Goal: Task Accomplishment & Management: Complete application form

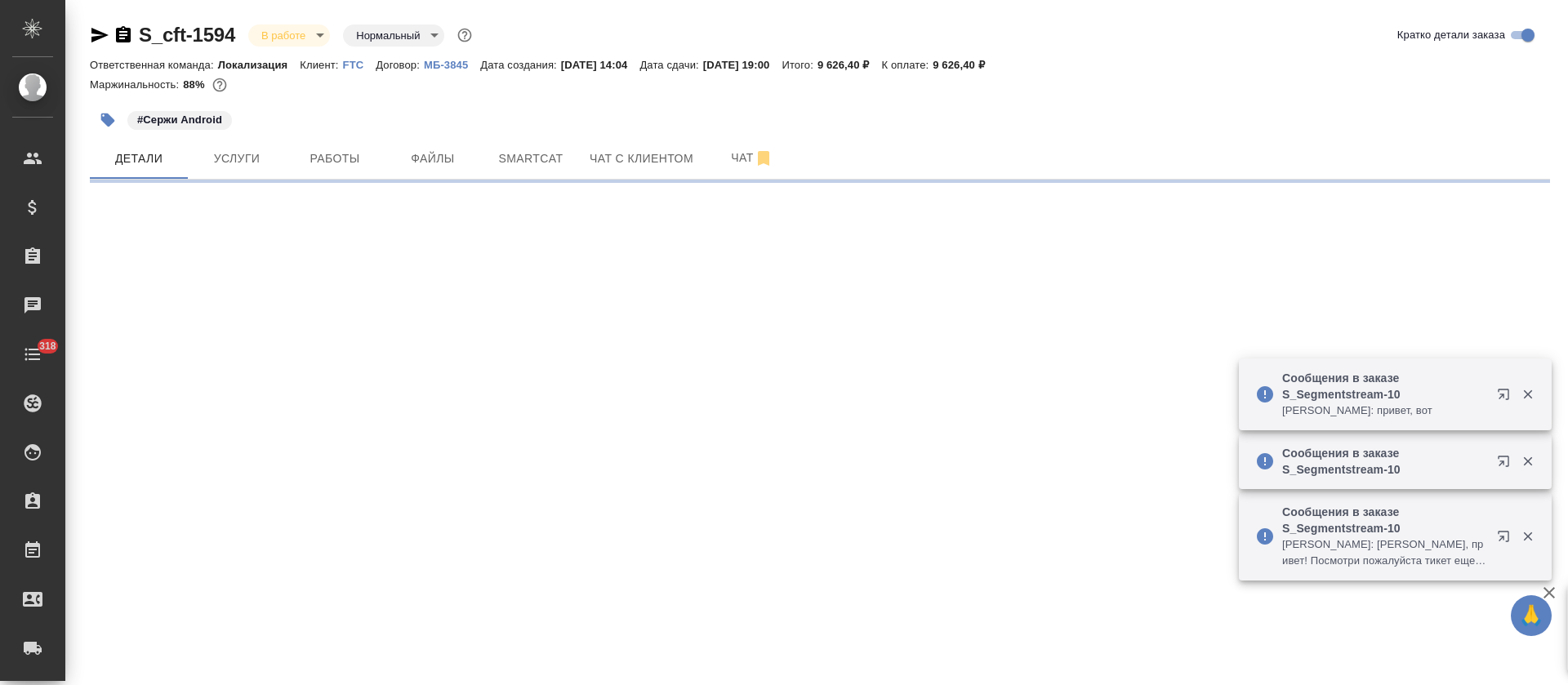
select select "RU"
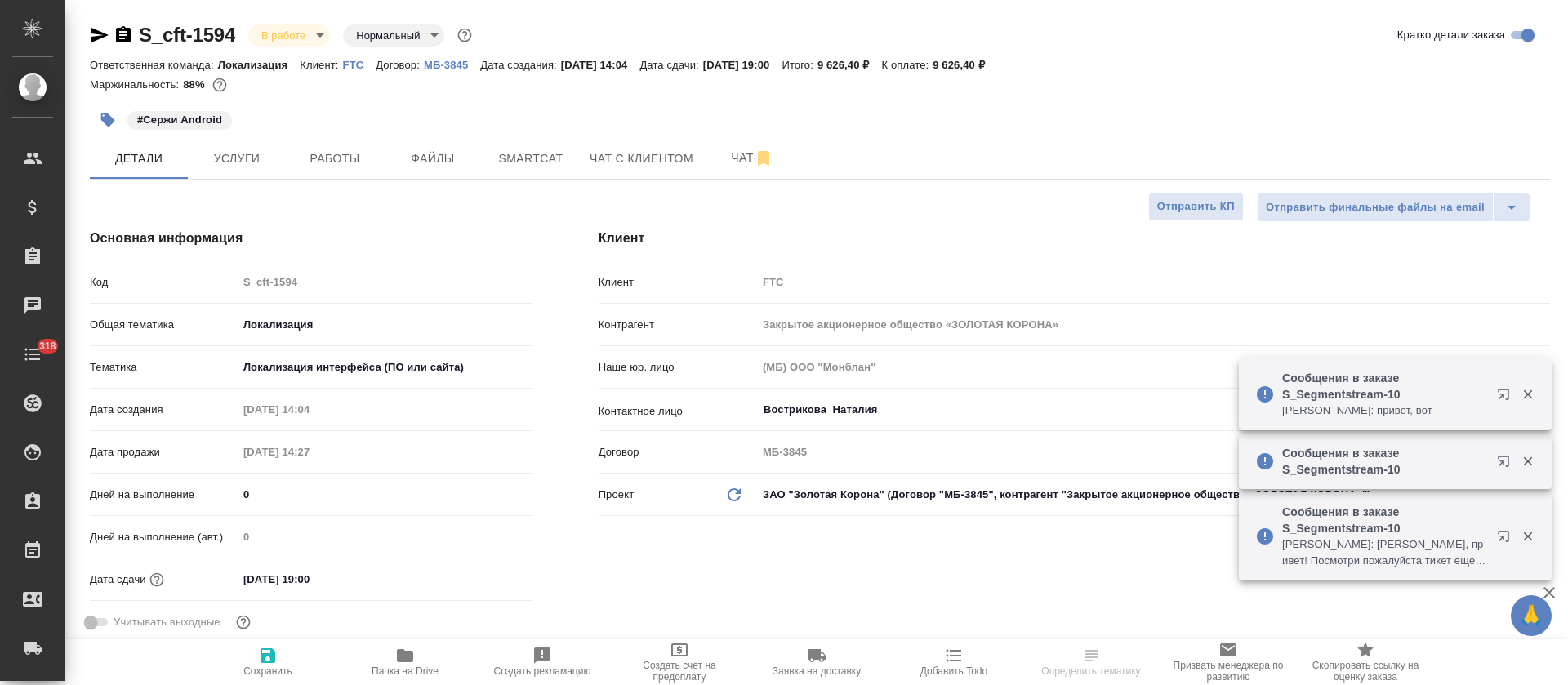
type textarea "x"
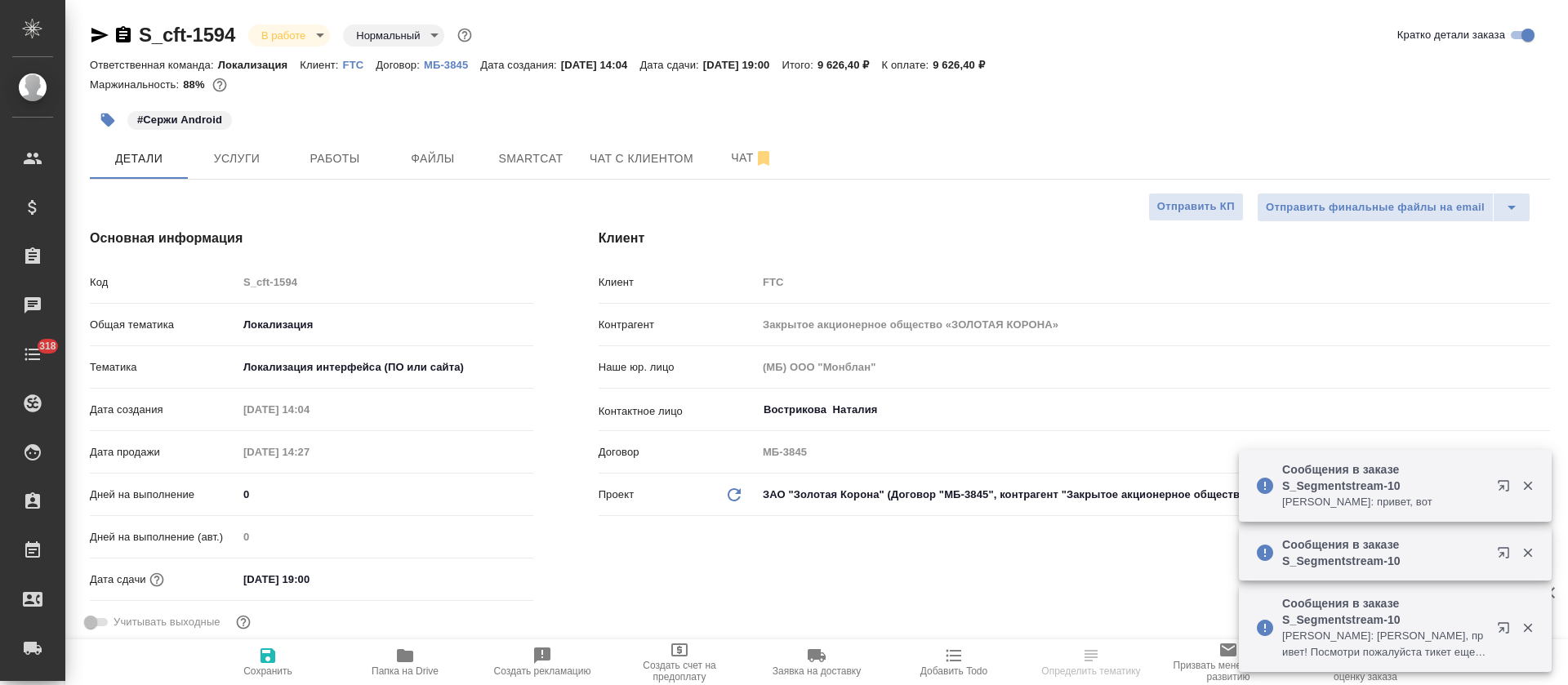
type input "[PERSON_NAME]"
click at [107, 124] on icon "button" at bounding box center [109, 120] width 14 height 14
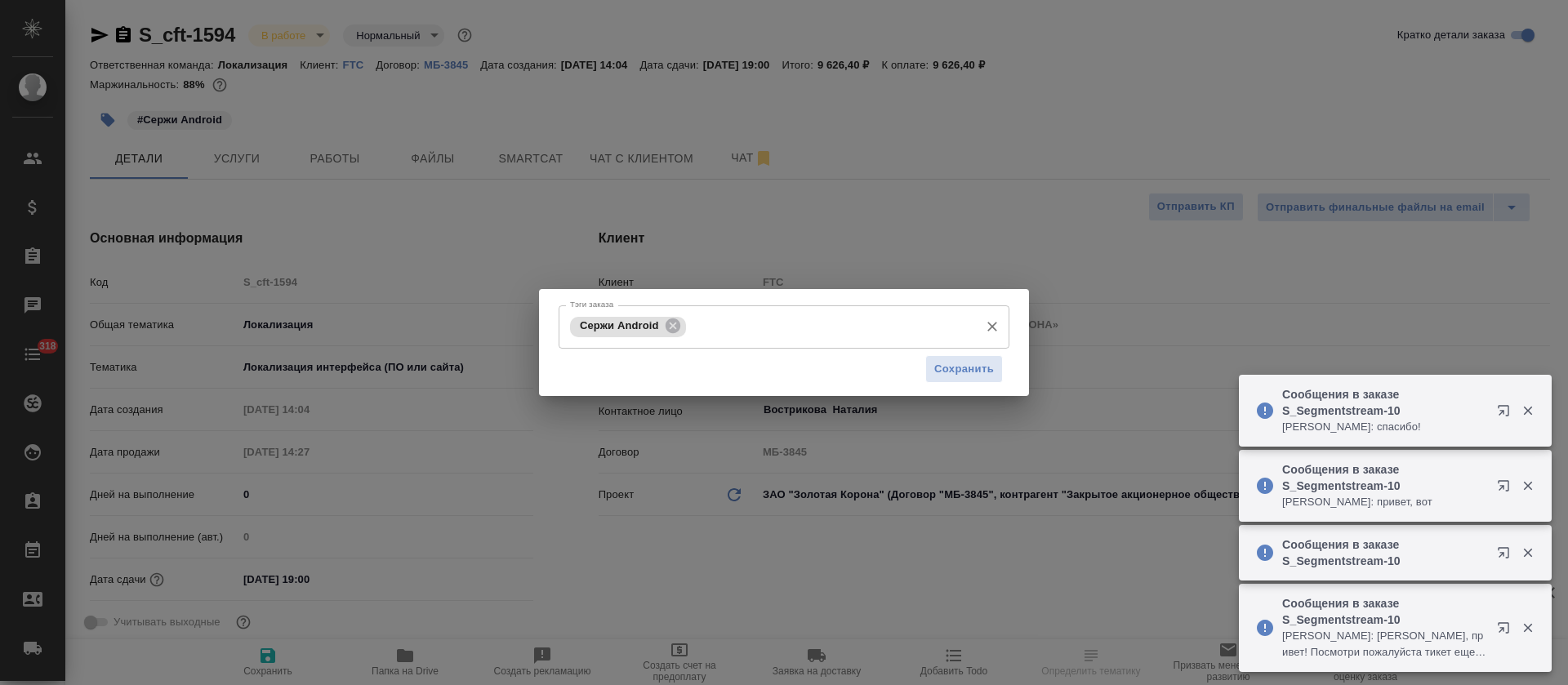
click at [819, 336] on input "Тэги заказа" at bounding box center [831, 327] width 281 height 28
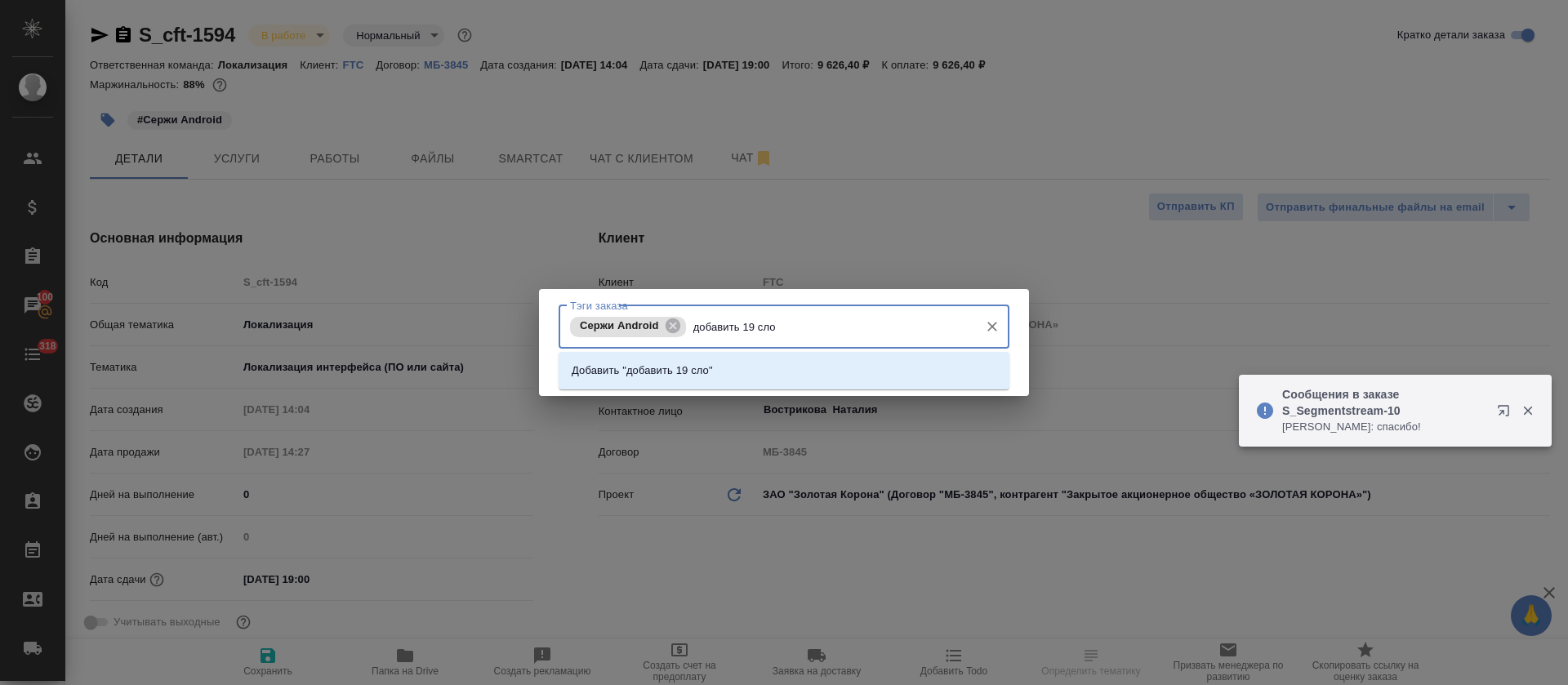
type input "добавить 19 слов"
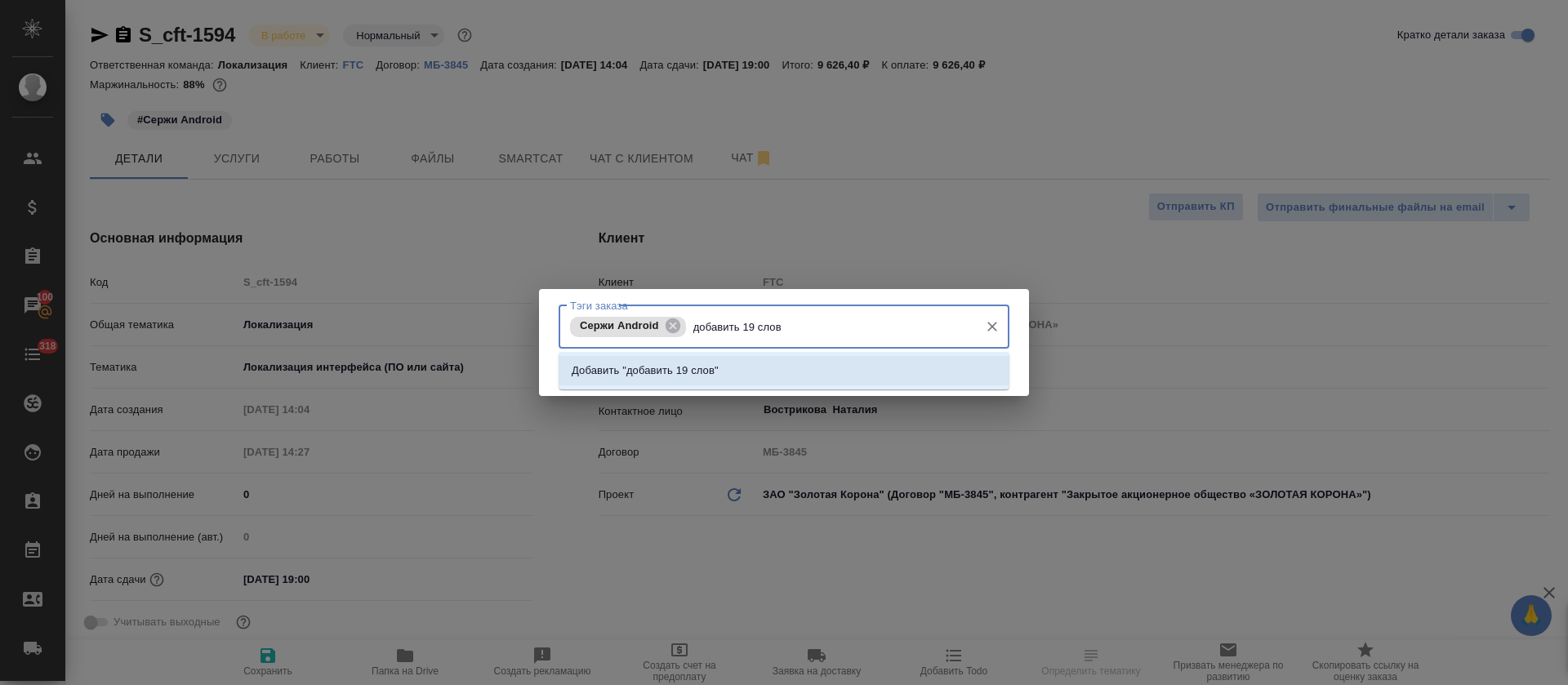
click at [813, 372] on li "Добавить "добавить 19 слов"" at bounding box center [784, 371] width 451 height 29
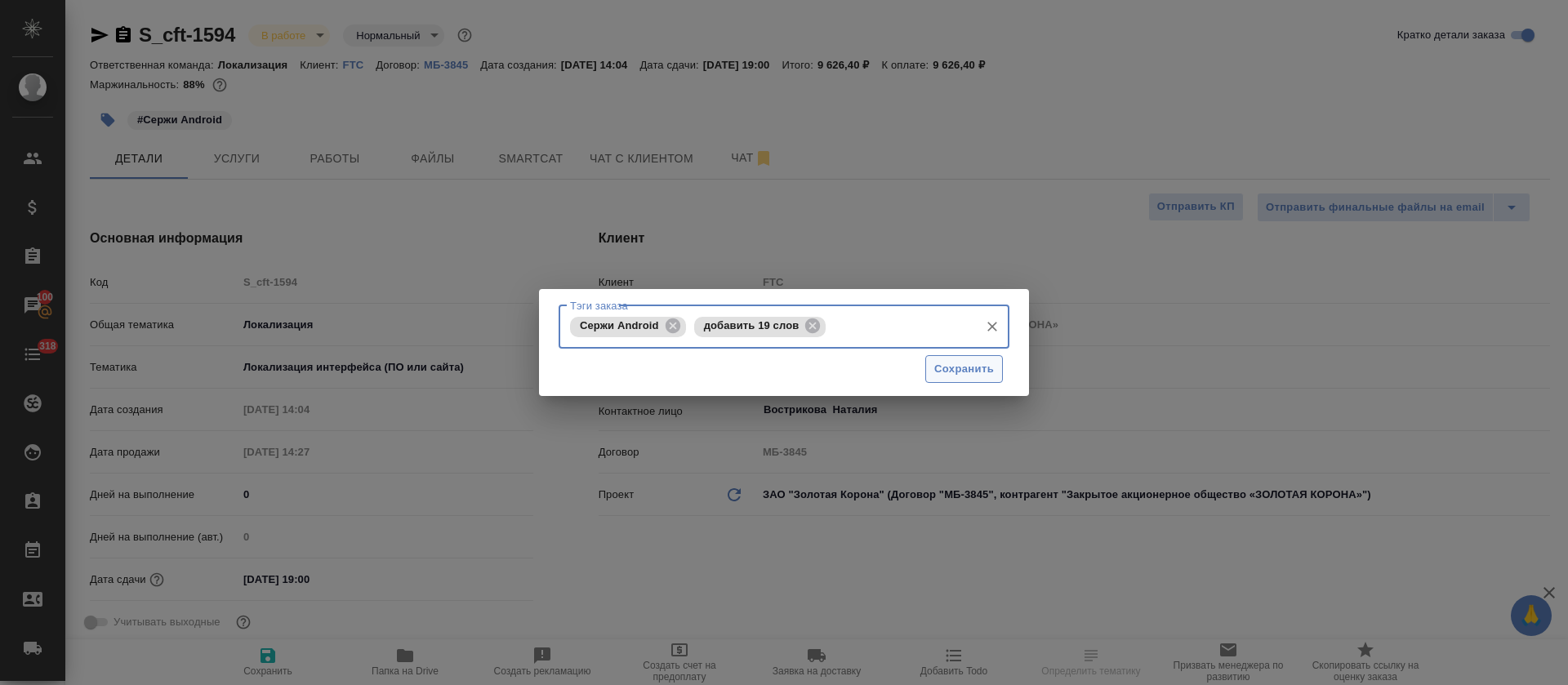
click at [964, 379] on button "Сохранить" at bounding box center [964, 370] width 78 height 29
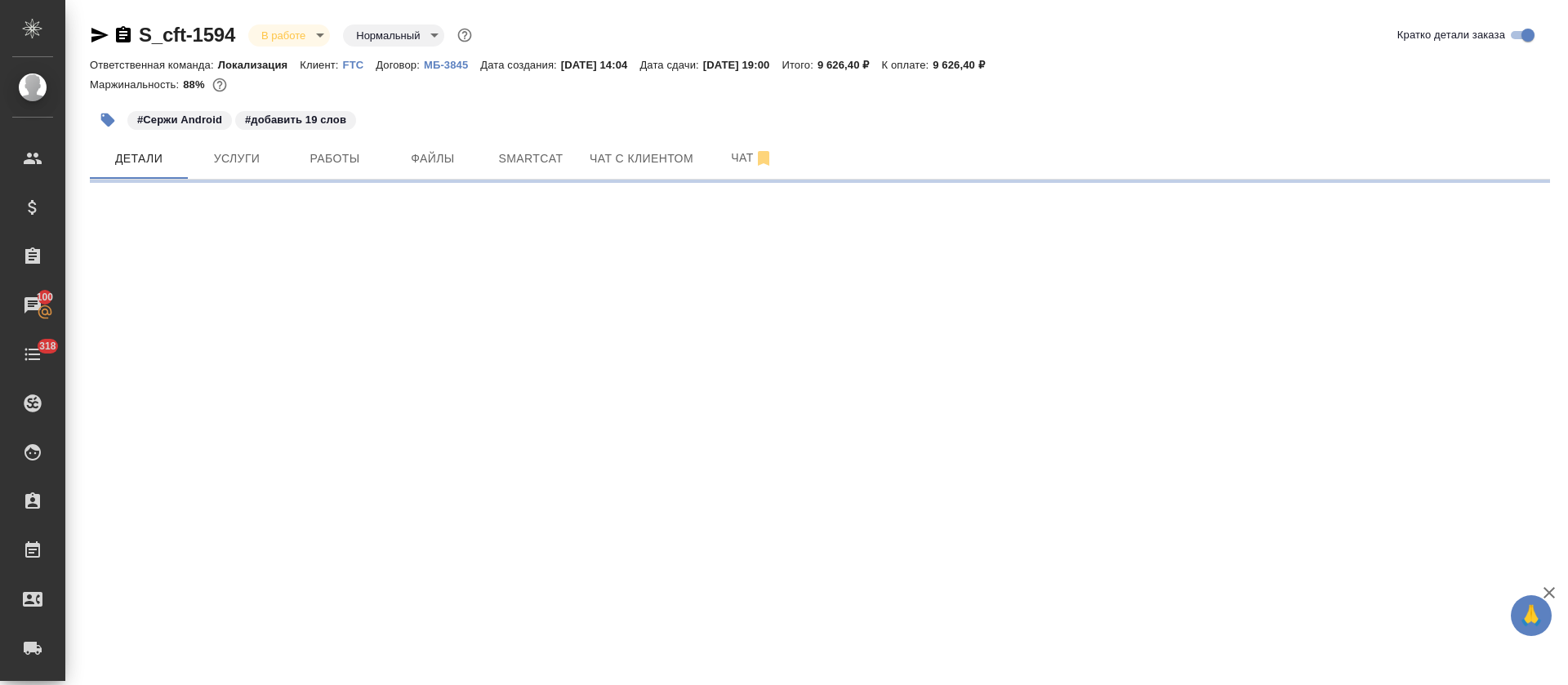
select select "RU"
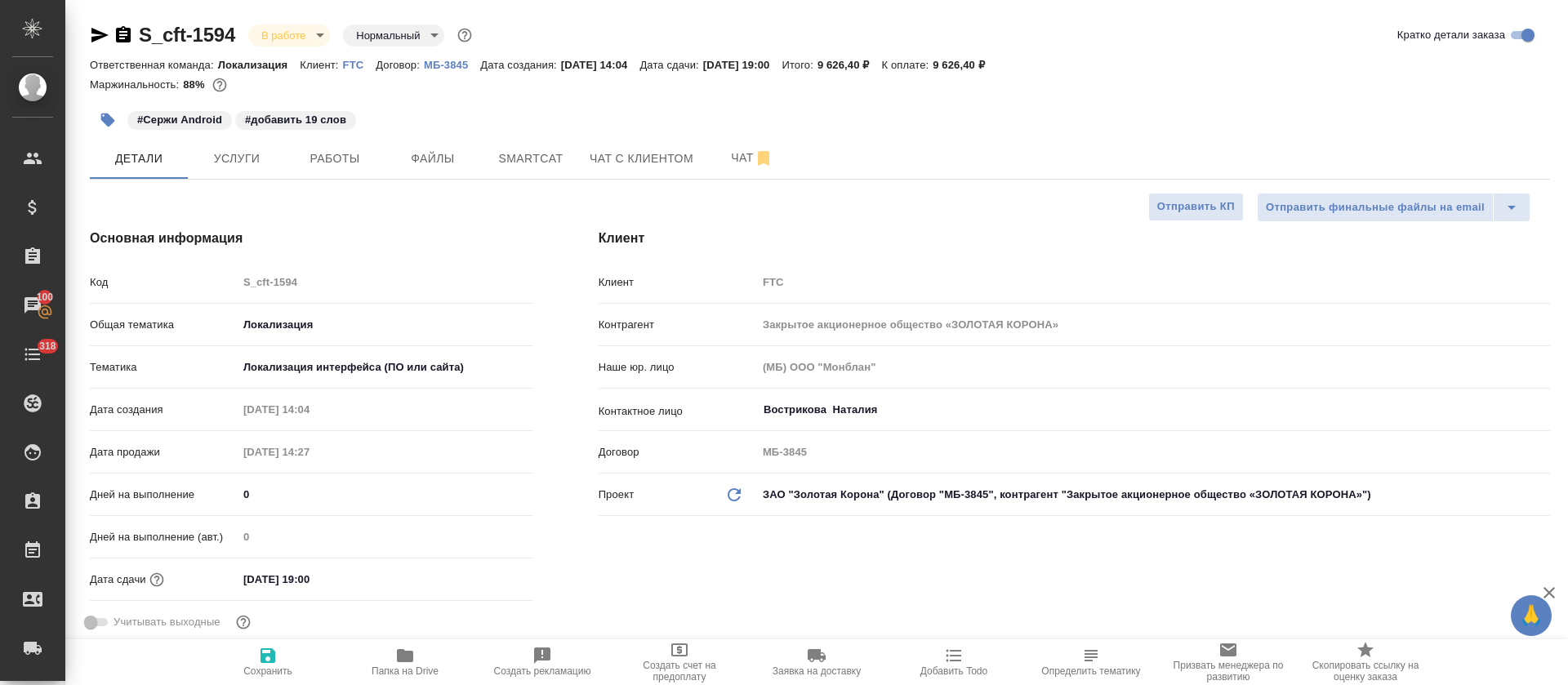
type textarea "x"
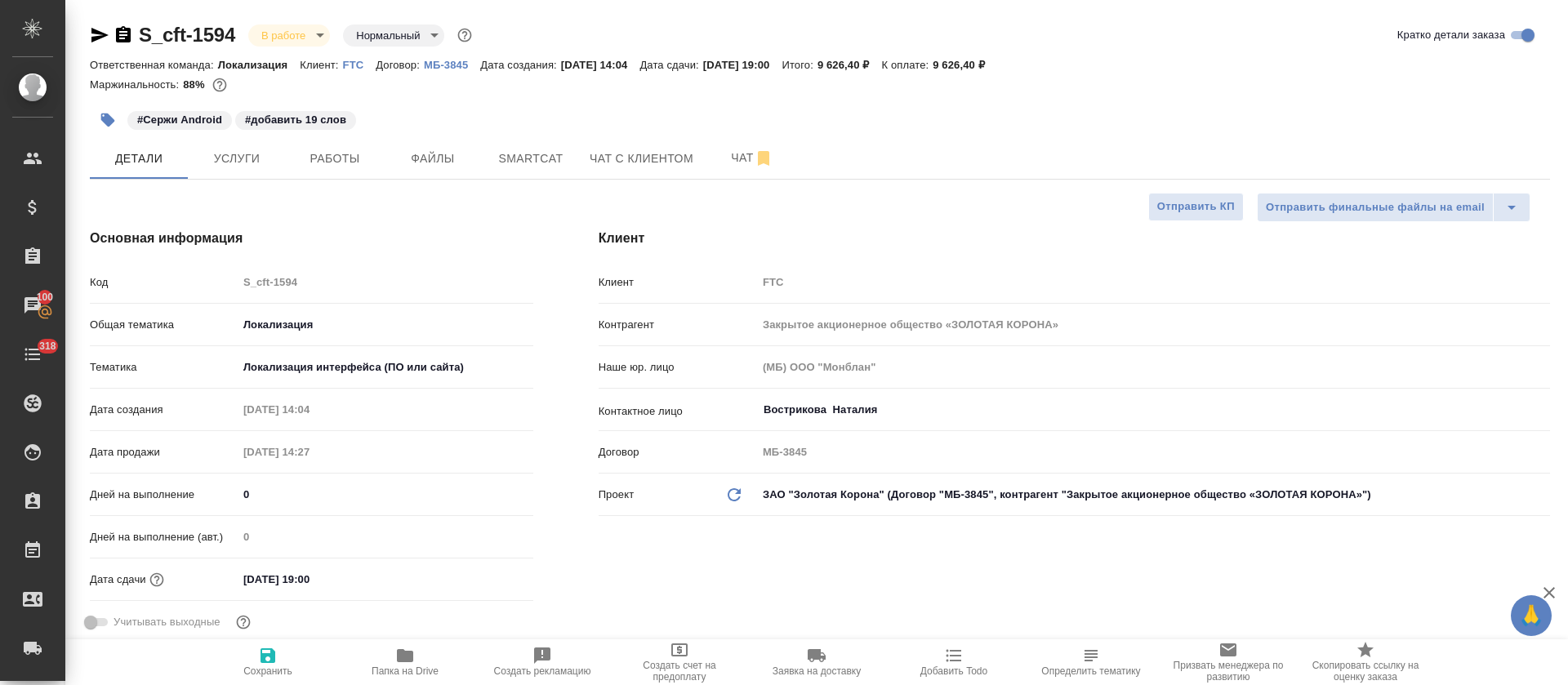
type textarea "x"
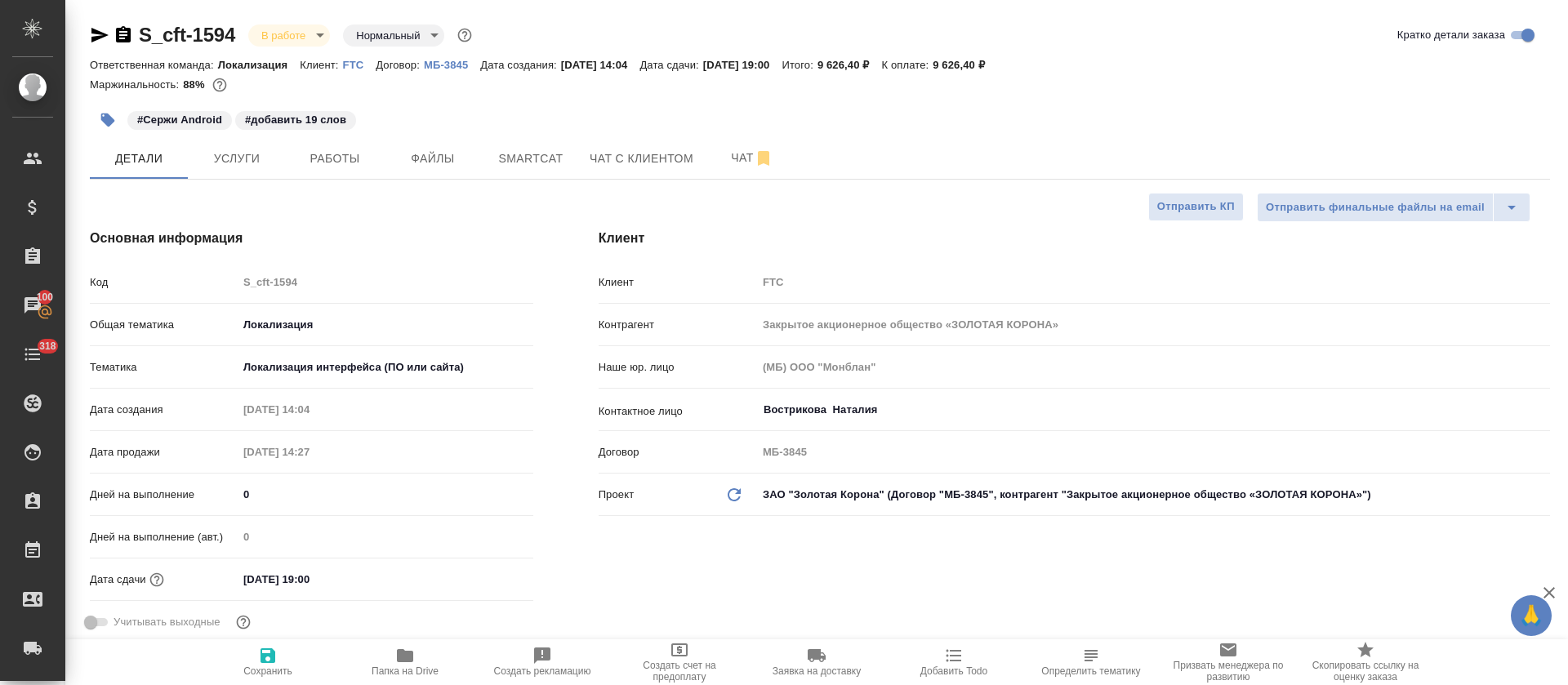
type textarea "x"
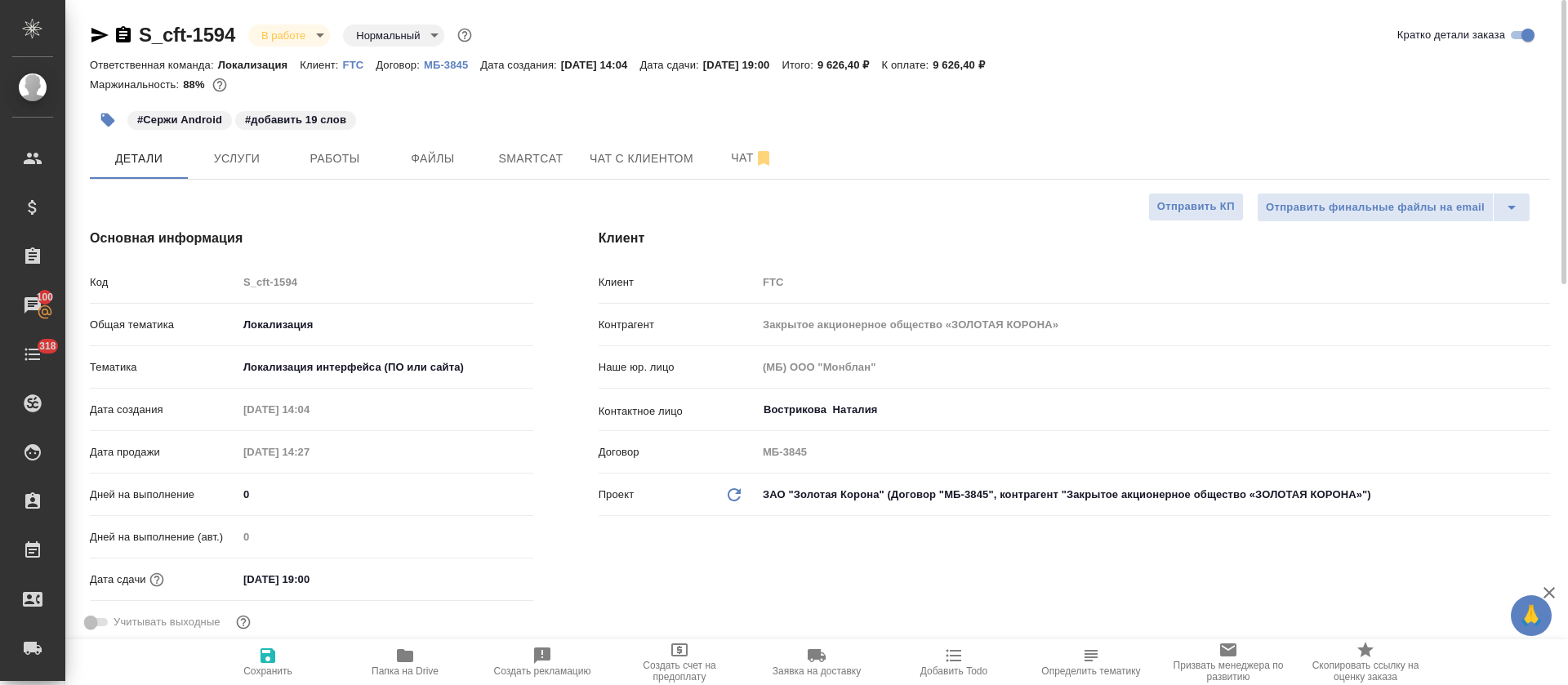
type textarea "x"
select select "RU"
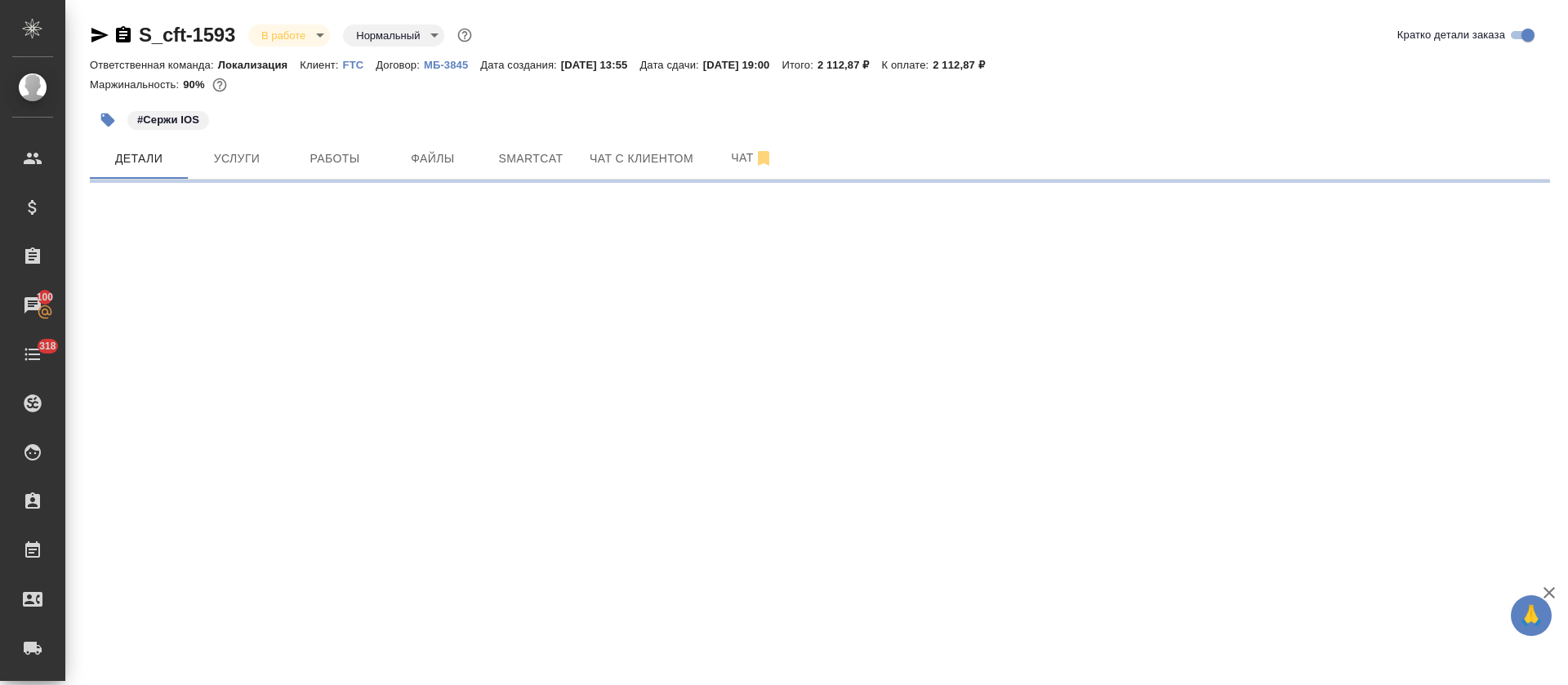
select select "RU"
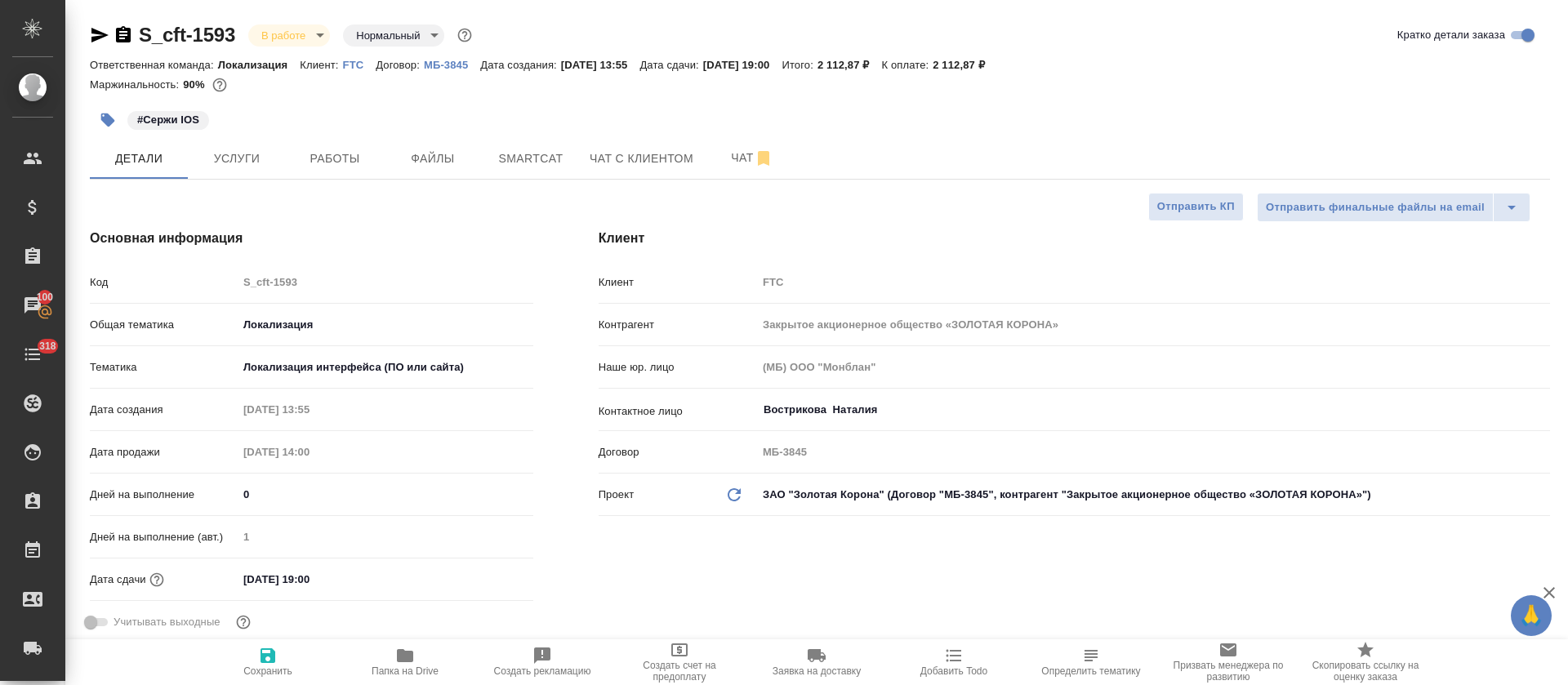
type textarea "x"
